Goal: Find specific fact

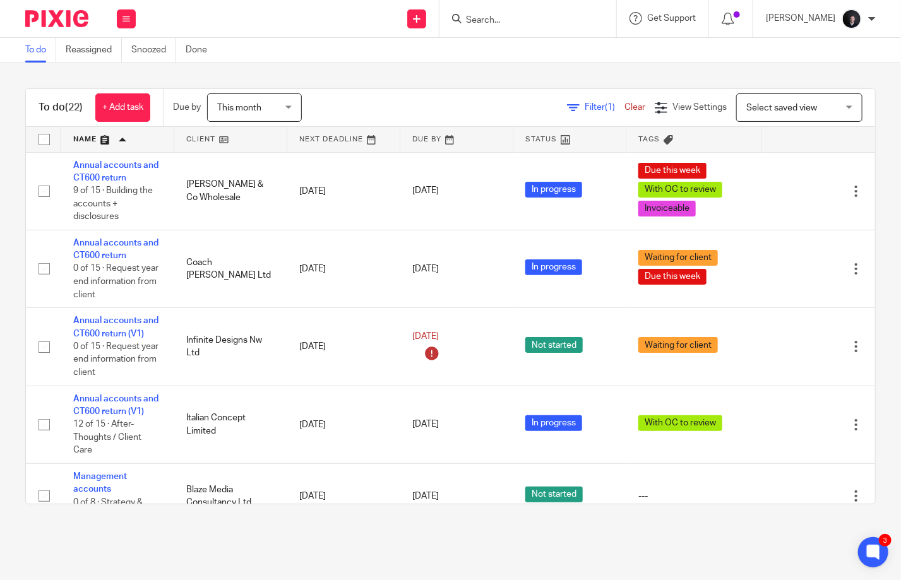
scroll to position [0, 1]
click at [513, 16] on input "Search" at bounding box center [521, 20] width 114 height 11
type input "infin"
click at [559, 61] on link at bounding box center [576, 54] width 229 height 29
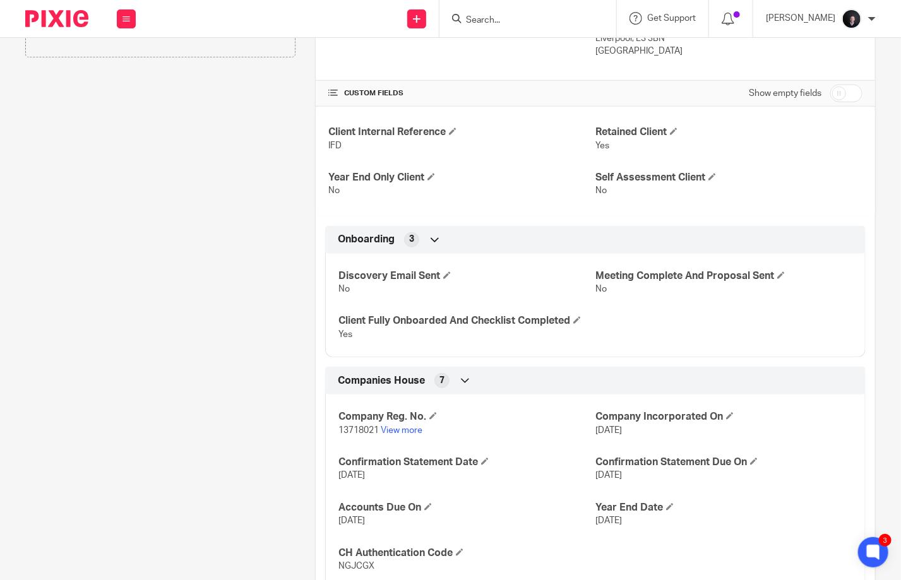
scroll to position [568, 0]
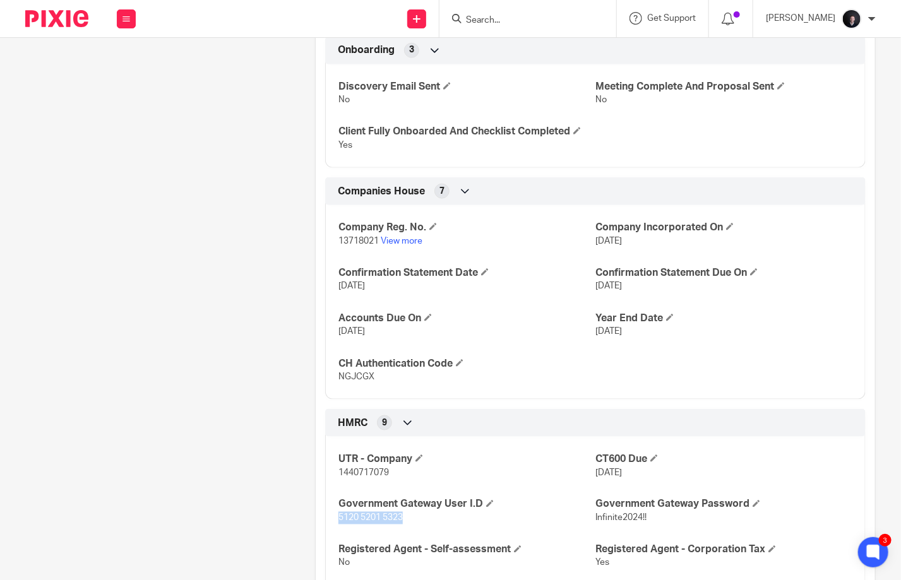
drag, startPoint x: 413, startPoint y: 515, endPoint x: 335, endPoint y: 514, distance: 77.6
click at [338, 514] on p "5120 5201 5323" at bounding box center [466, 518] width 257 height 13
copy span "5120 5201 5323"
drag, startPoint x: 647, startPoint y: 517, endPoint x: 589, endPoint y: 516, distance: 58.7
click at [595, 516] on p "Infinite2024!!" at bounding box center [723, 518] width 257 height 13
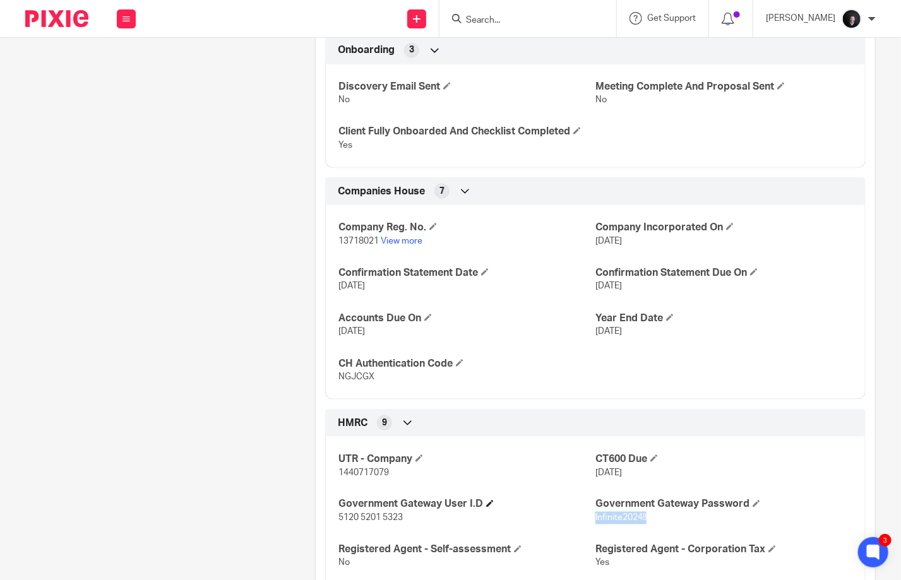
copy span "Infinite2024!!"
